Goal: Task Accomplishment & Management: Use online tool/utility

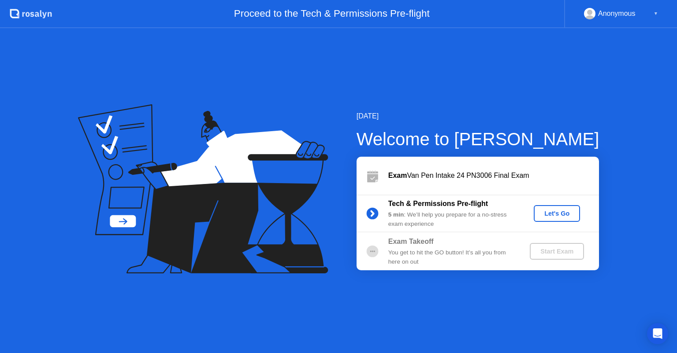
click at [559, 213] on div "Let's Go" at bounding box center [556, 213] width 39 height 7
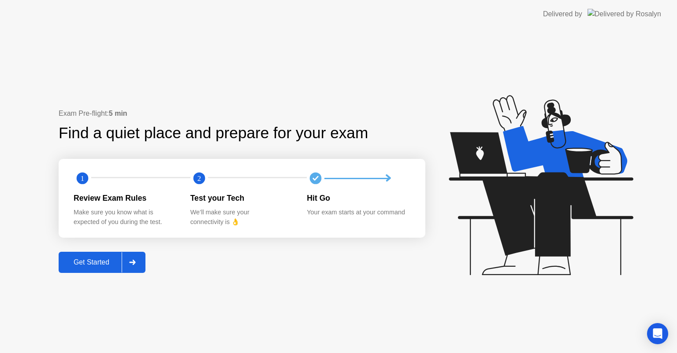
click at [100, 256] on button "Get Started" at bounding box center [102, 262] width 87 height 21
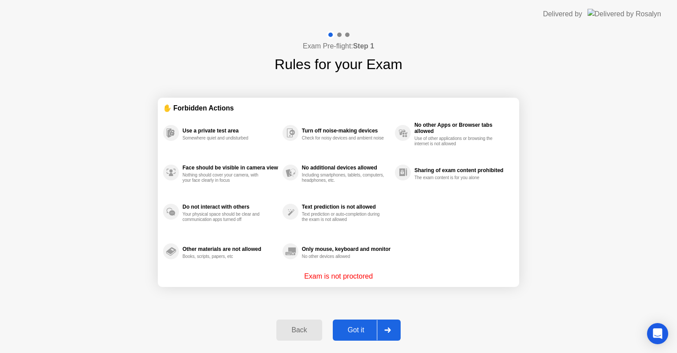
click at [358, 327] on div "Got it" at bounding box center [355, 331] width 41 height 8
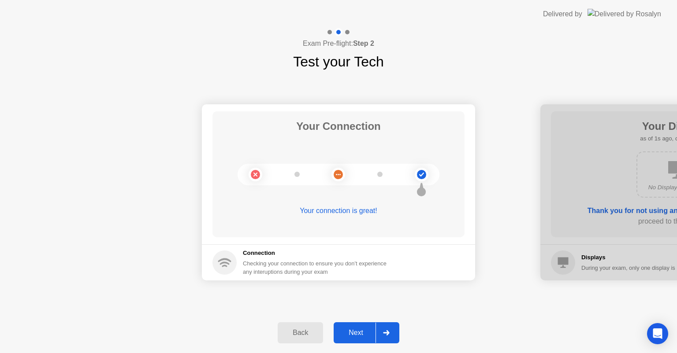
click at [378, 331] on div at bounding box center [385, 333] width 21 height 20
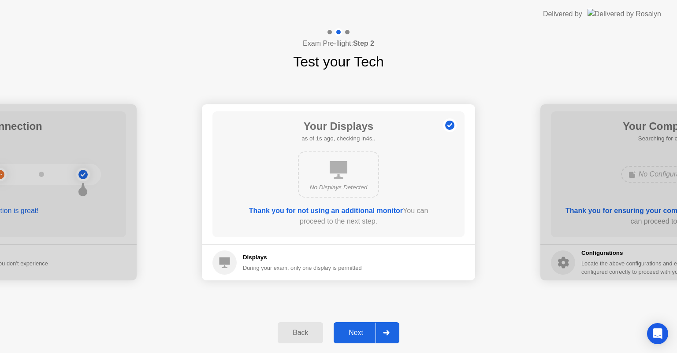
click at [378, 331] on div at bounding box center [385, 333] width 21 height 20
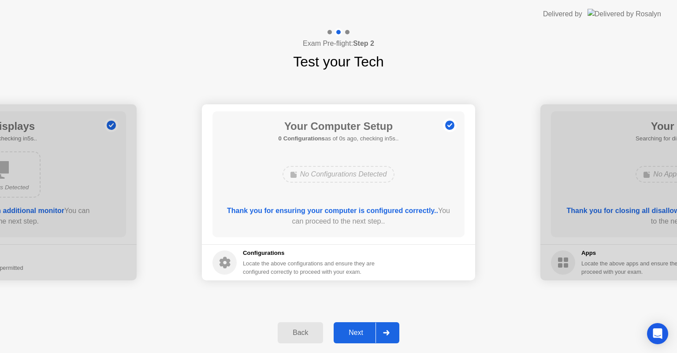
click at [378, 331] on div at bounding box center [385, 333] width 21 height 20
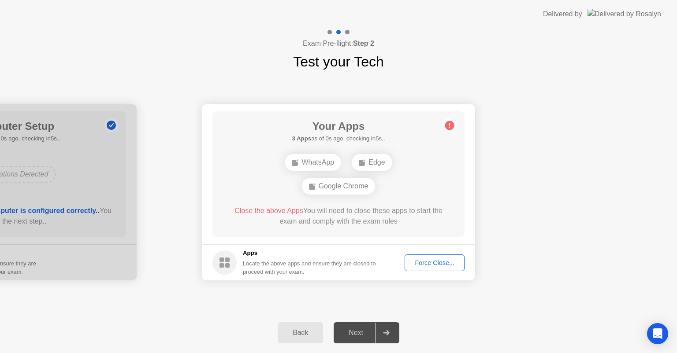
click at [378, 331] on div at bounding box center [385, 333] width 21 height 20
click at [446, 267] on div "Force Close..." at bounding box center [435, 263] width 54 height 7
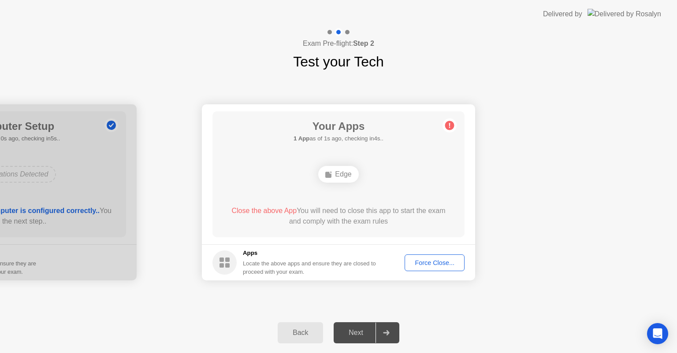
click at [442, 261] on div "Force Close..." at bounding box center [435, 263] width 54 height 7
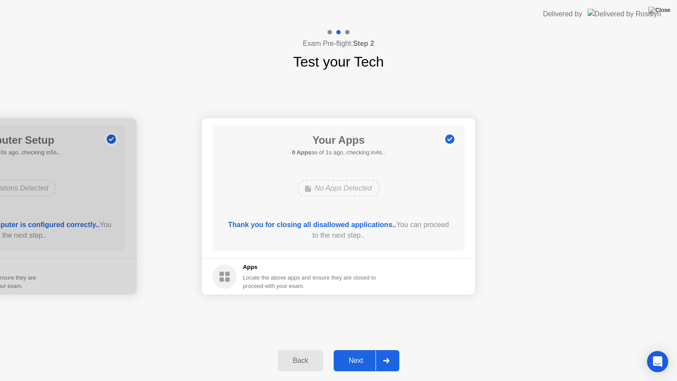
click at [368, 353] on div "Next" at bounding box center [355, 361] width 39 height 8
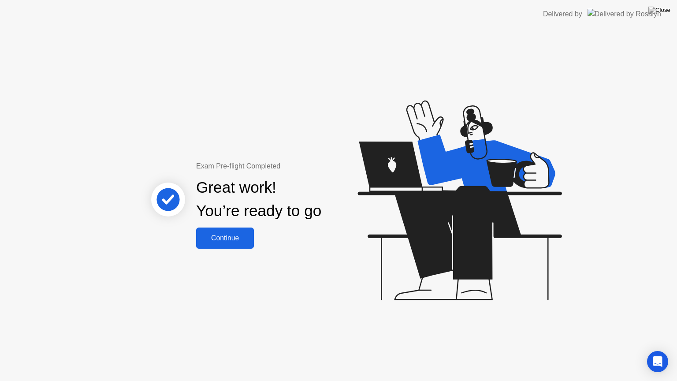
click at [229, 242] on div "Continue" at bounding box center [225, 238] width 52 height 8
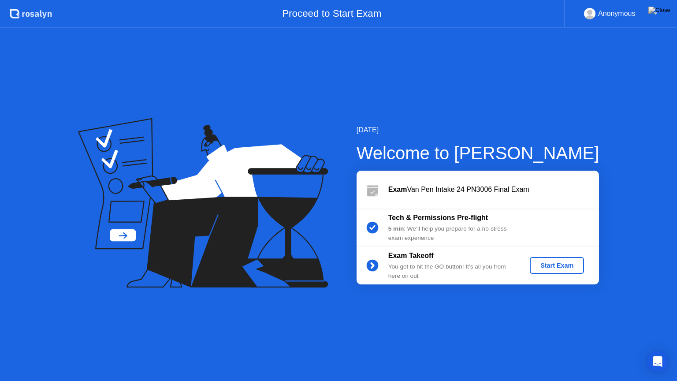
click at [550, 266] on div "Start Exam" at bounding box center [556, 265] width 47 height 7
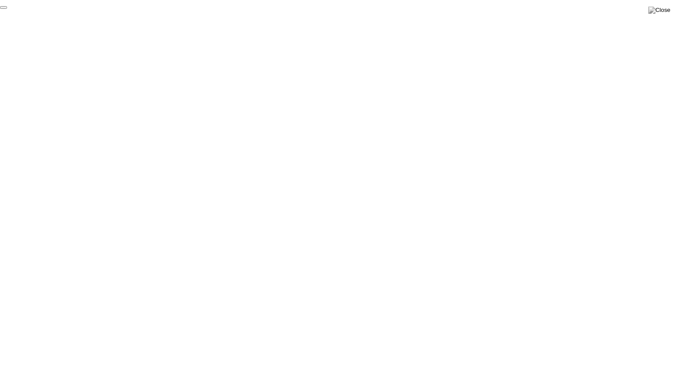
click div "End Proctoring Session"
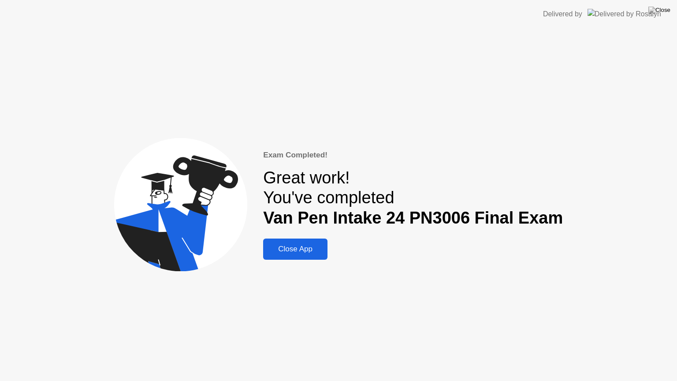
click at [296, 248] on div "Close App" at bounding box center [295, 249] width 59 height 9
